Goal: Navigation & Orientation: Find specific page/section

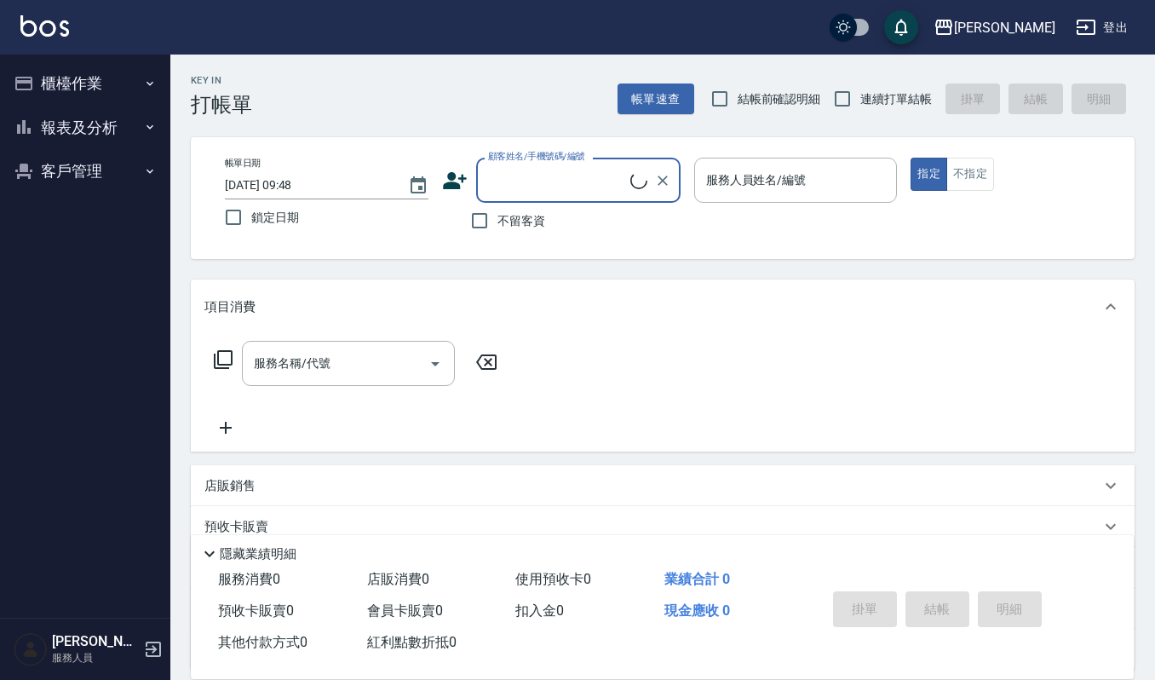
click at [117, 62] on button "櫃檯作業" at bounding box center [85, 83] width 157 height 44
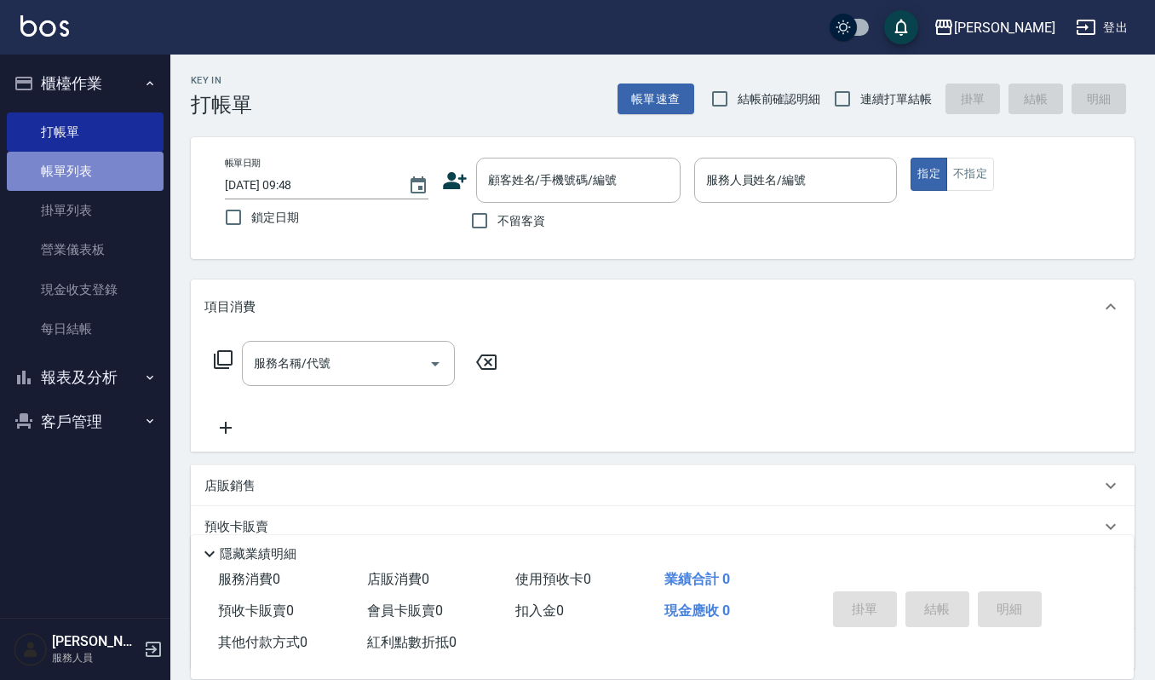
click at [107, 165] on link "帳單列表" at bounding box center [85, 171] width 157 height 39
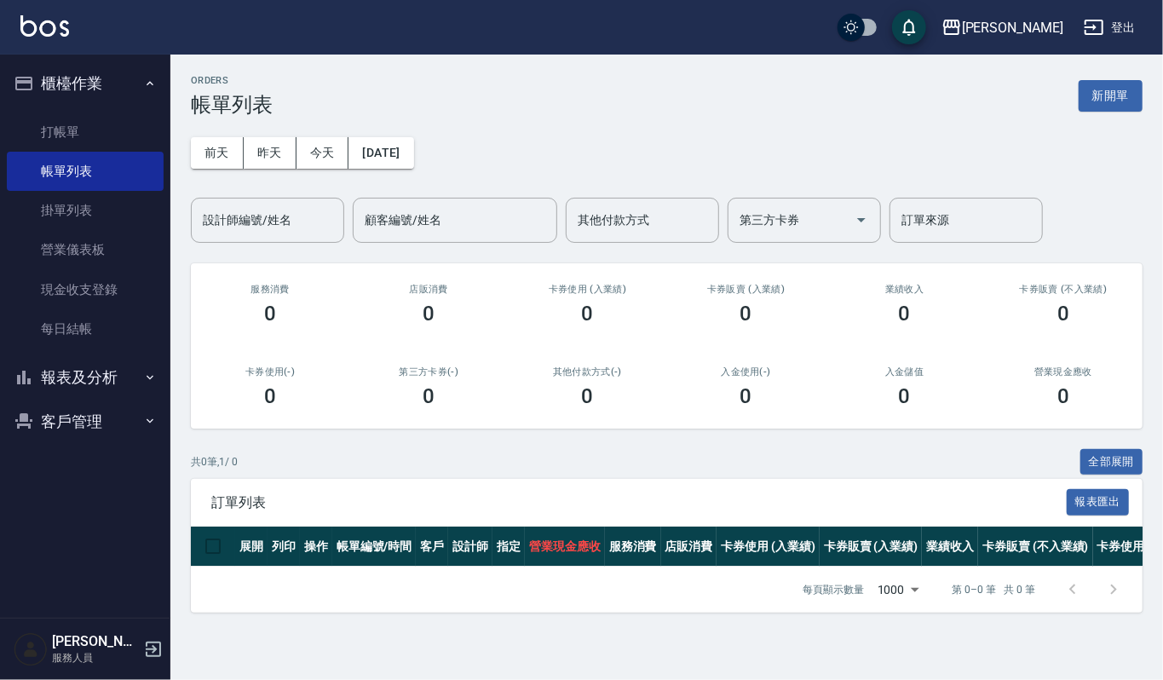
click at [79, 379] on button "報表及分析" at bounding box center [85, 377] width 157 height 44
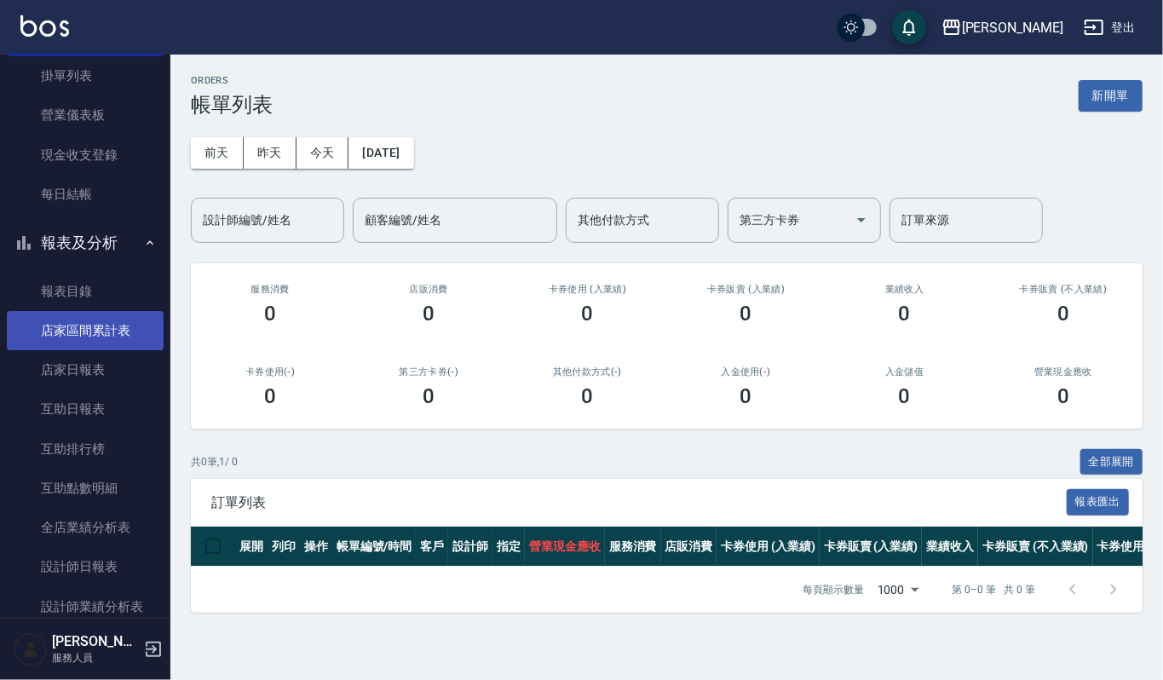
scroll to position [341, 0]
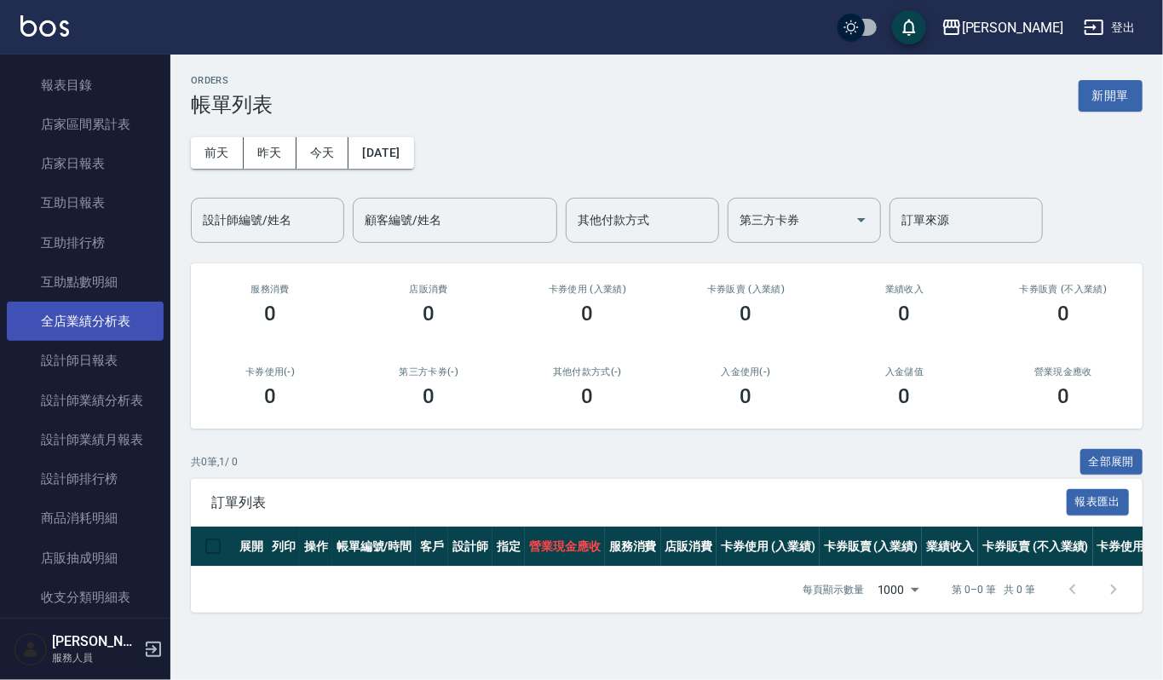
click at [89, 317] on link "全店業績分析表" at bounding box center [85, 321] width 157 height 39
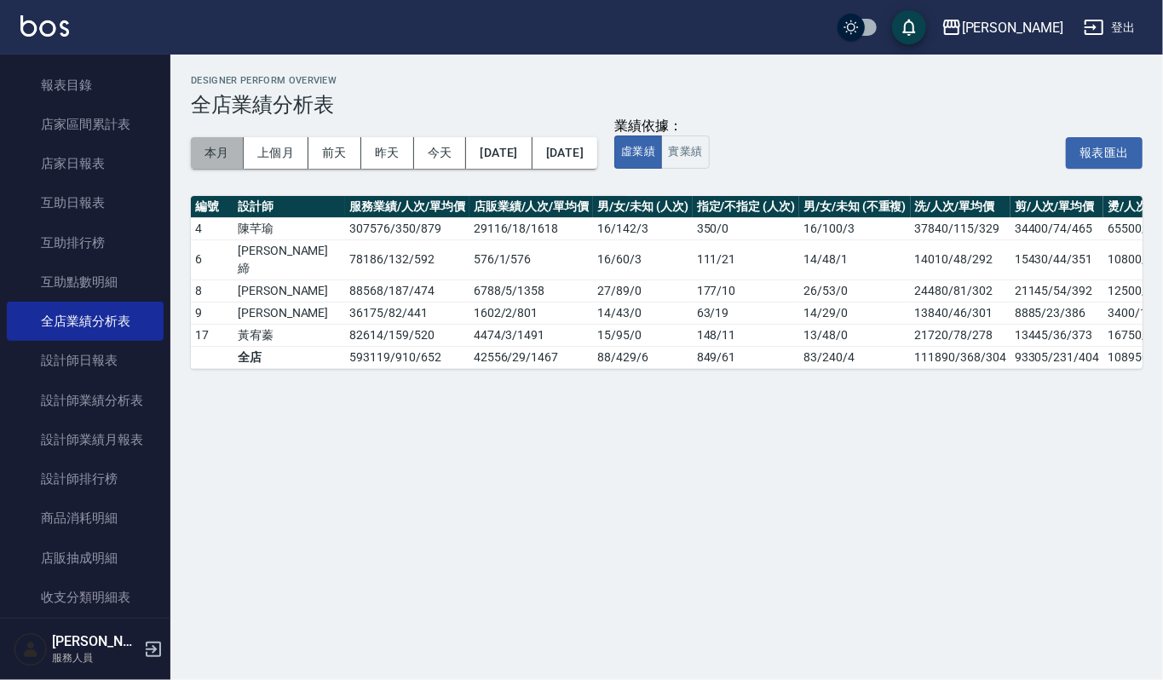
click at [201, 148] on button "本月" at bounding box center [217, 153] width 53 height 32
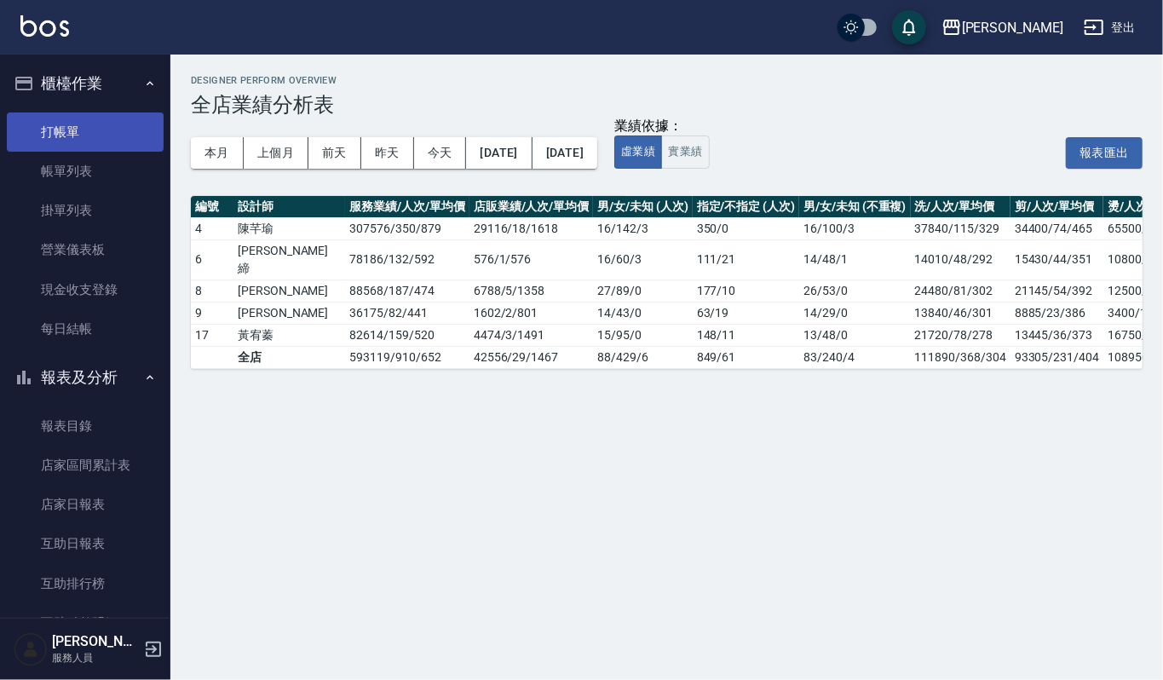
click at [83, 117] on link "打帳單" at bounding box center [85, 131] width 157 height 39
